Goal: Transaction & Acquisition: Purchase product/service

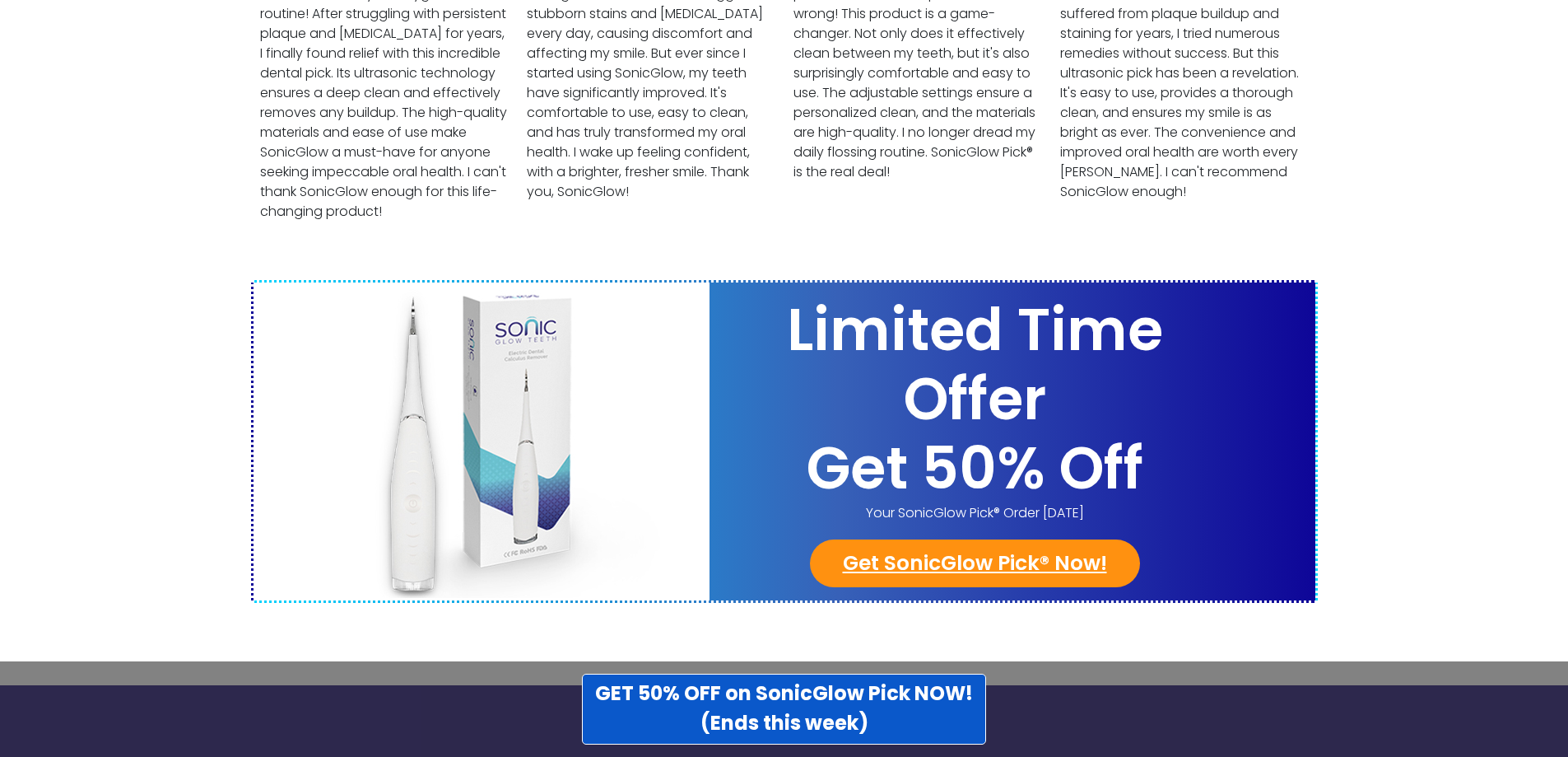
scroll to position [6406, 0]
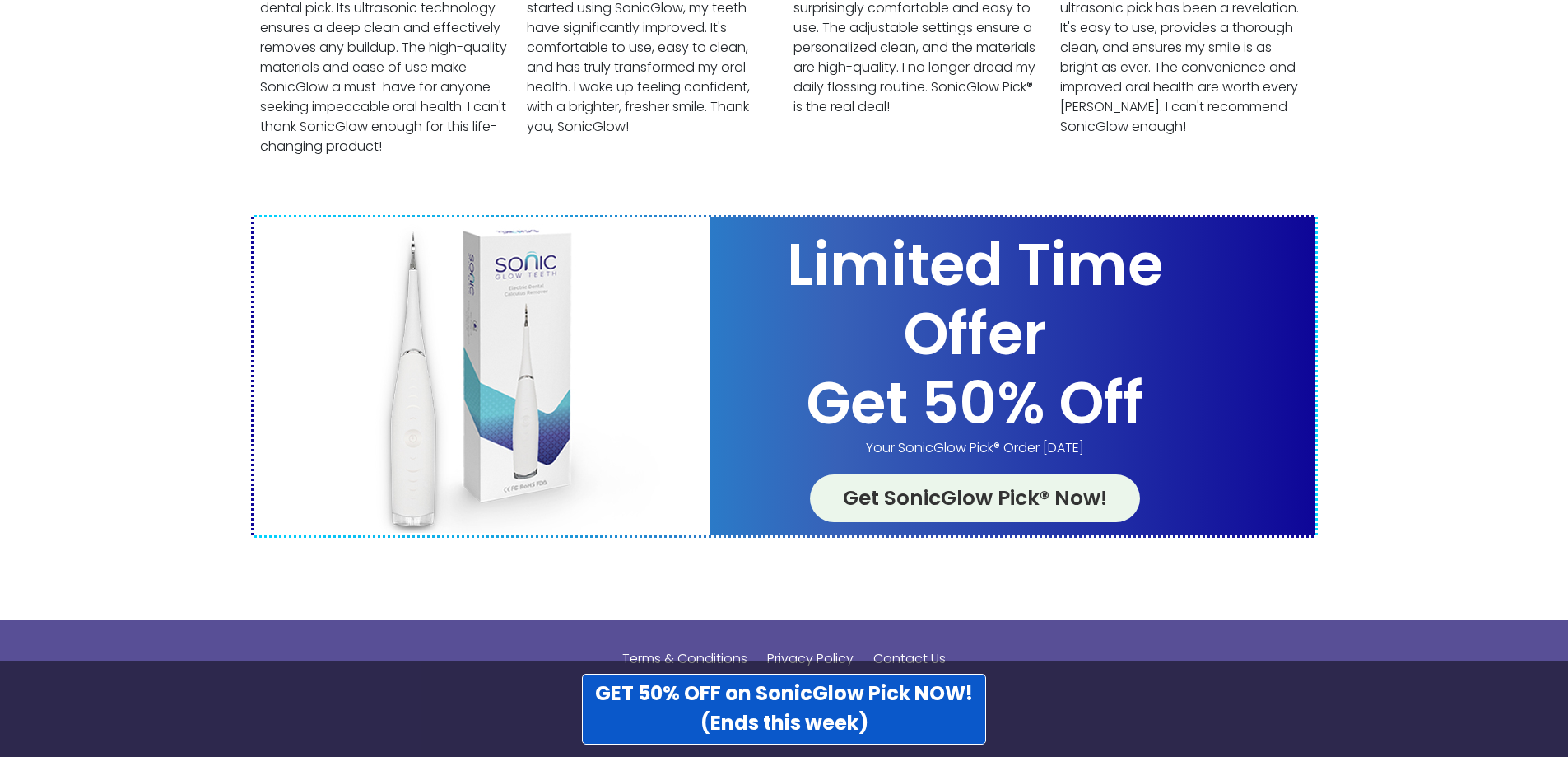
click at [973, 475] on link "Get SonicGlow Pick® Now!" at bounding box center [974, 498] width 330 height 48
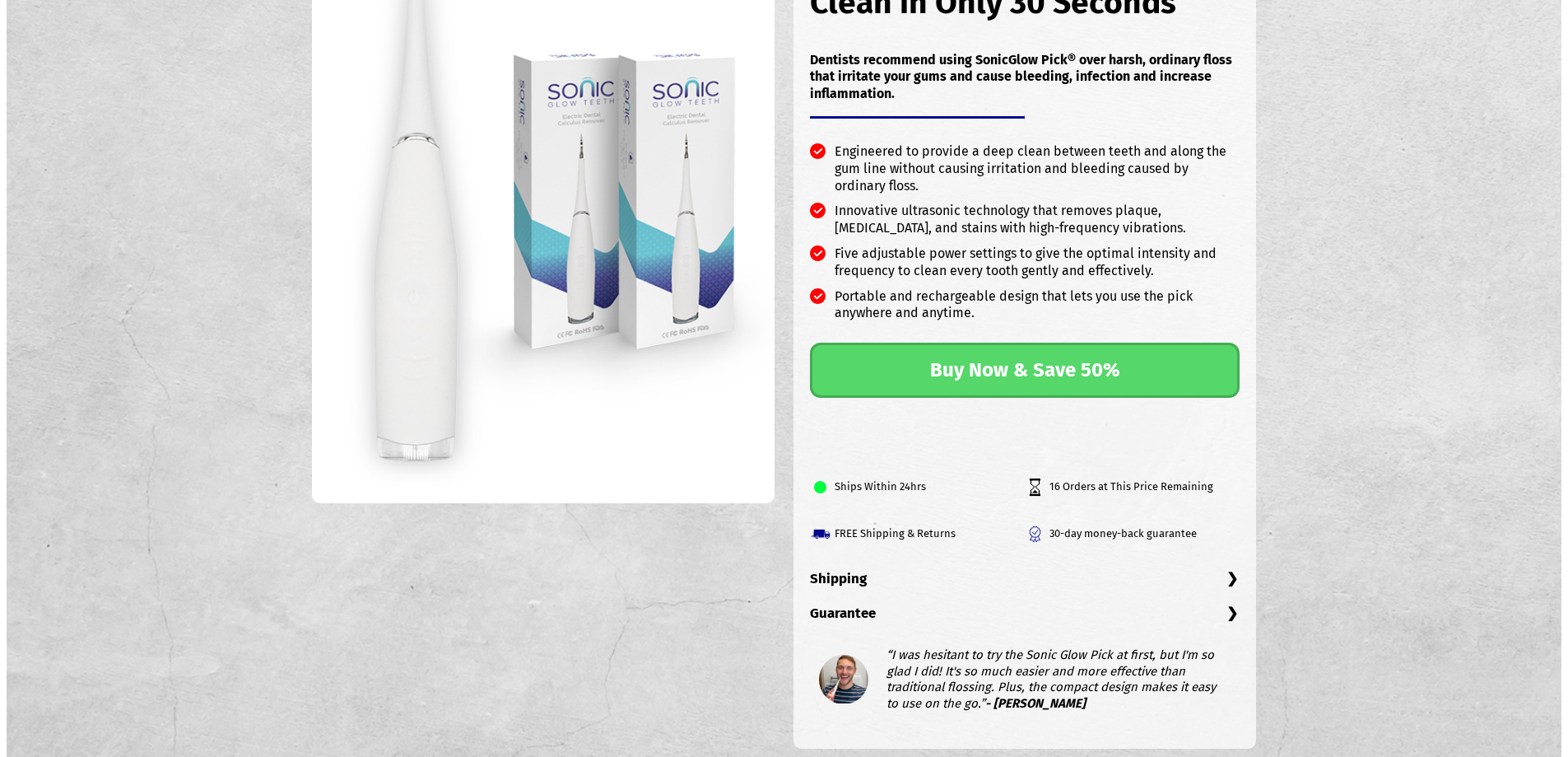
scroll to position [329, 0]
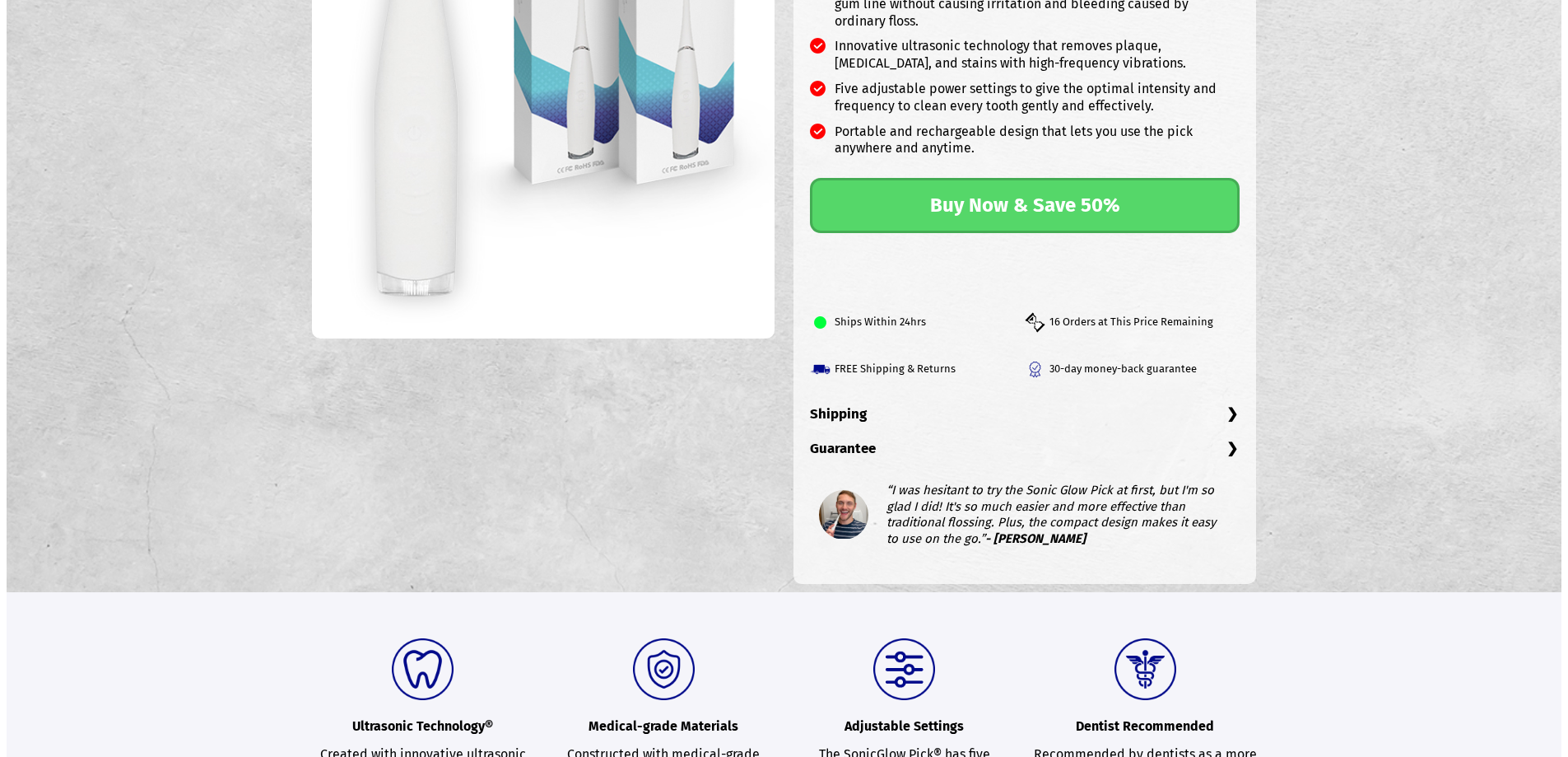
click at [1227, 445] on h3 "Guarantee" at bounding box center [1025, 456] width 430 height 34
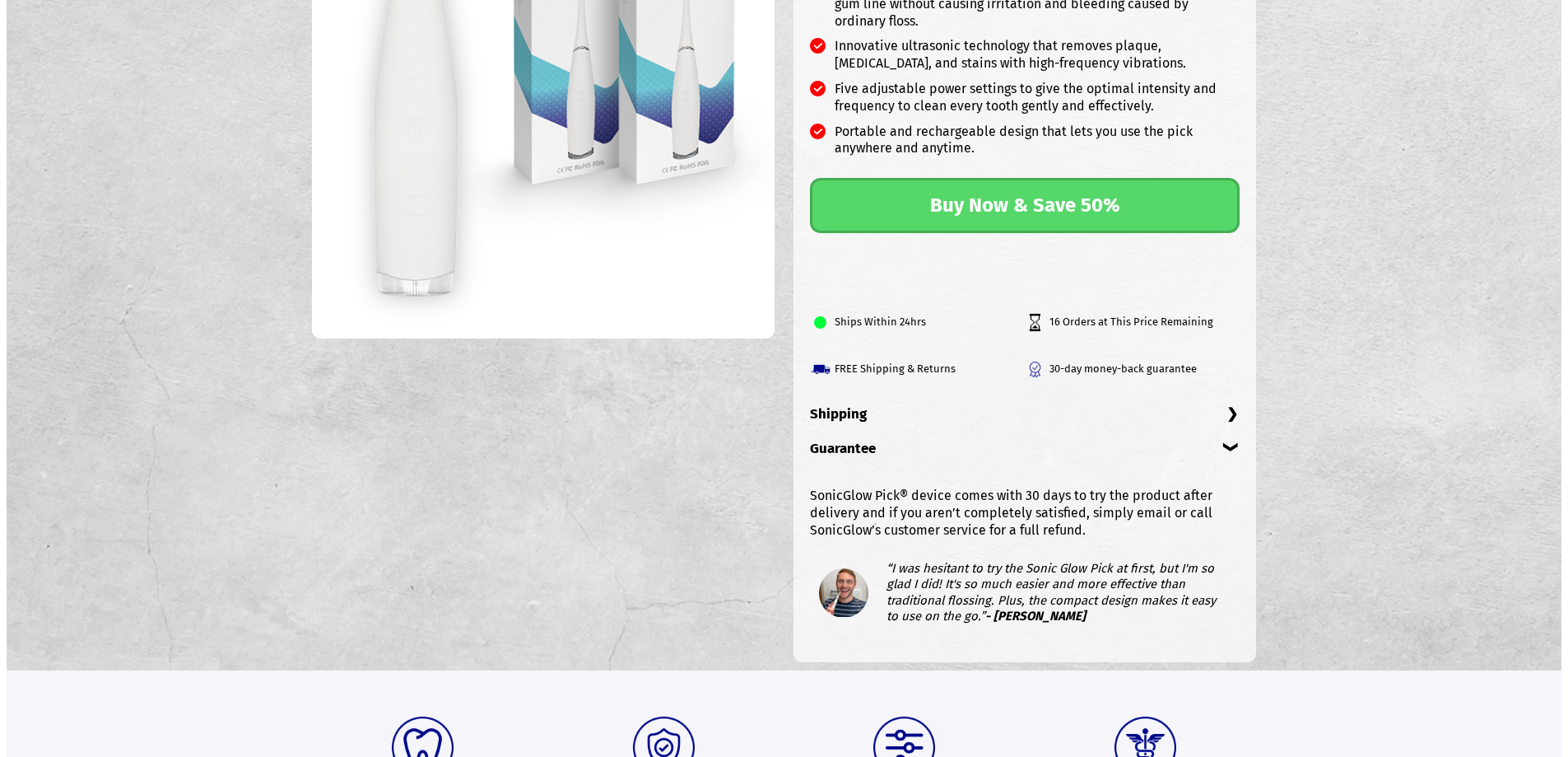
click at [1227, 445] on h3 "Guarantee" at bounding box center [1025, 456] width 430 height 34
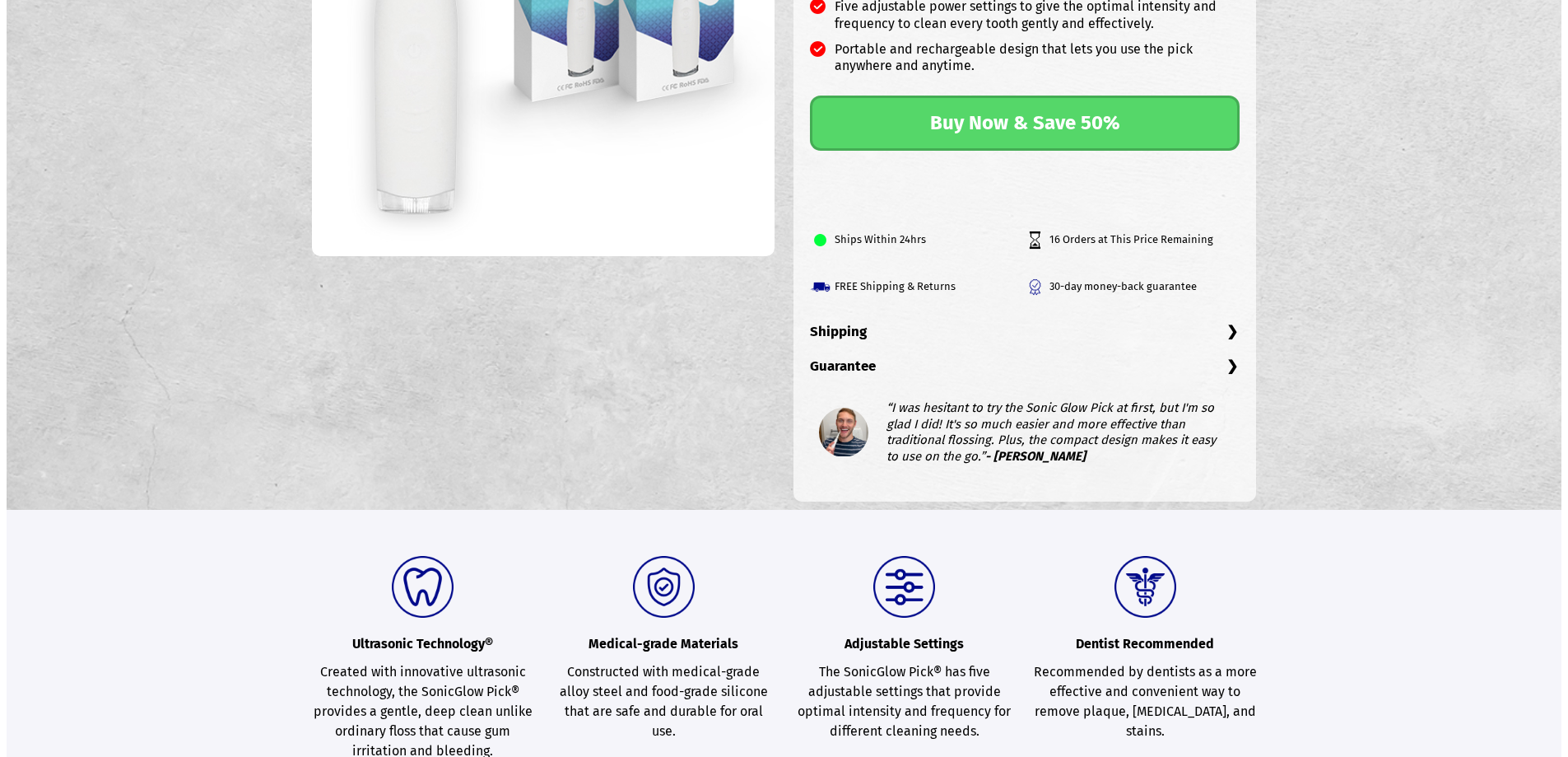
scroll to position [0, 0]
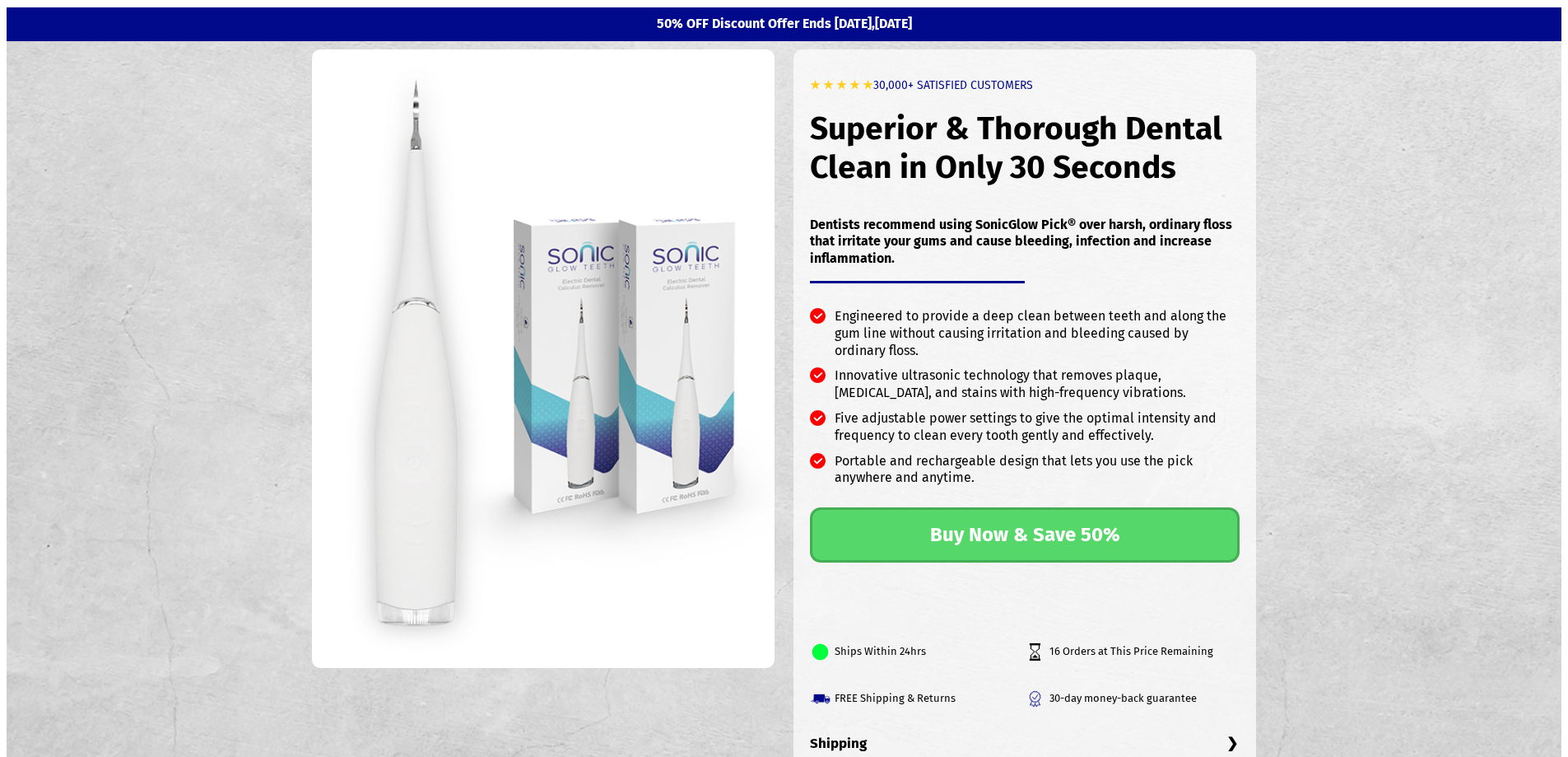
click at [1026, 531] on link "Buy Now & Save 50%" at bounding box center [1025, 535] width 430 height 55
